Goal: Browse casually

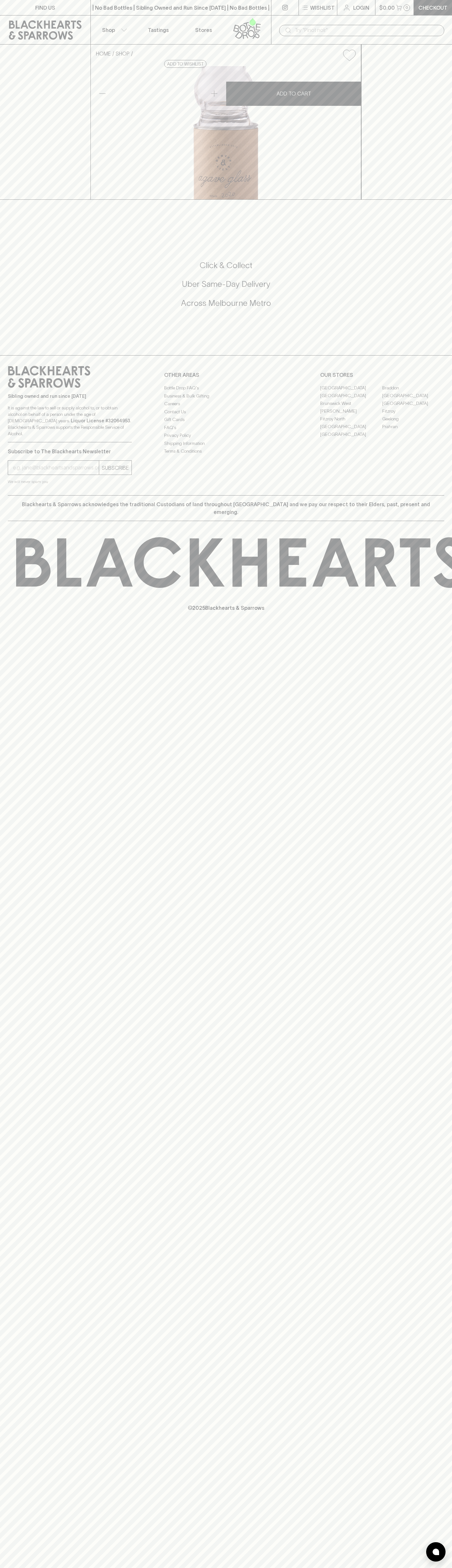
click at [61, 29] on icon at bounding box center [45, 30] width 81 height 19
click at [450, 458] on div "FIND US | No Bad Bottles | Sibling Owned and Run Since 2006 | No Bad Bottles | …" at bounding box center [226, 784] width 452 height 1568
click at [251, 1567] on html "FIND US | No Bad Bottles | Sibling Owned and Run Since 2006 | No Bad Bottles | …" at bounding box center [226, 784] width 452 height 1568
click at [5, 1167] on div "FIND US | No Bad Bottles | Sibling Owned and Run Since 2006 | No Bad Bottles | …" at bounding box center [226, 784] width 452 height 1568
